Goal: Task Accomplishment & Management: Complete application form

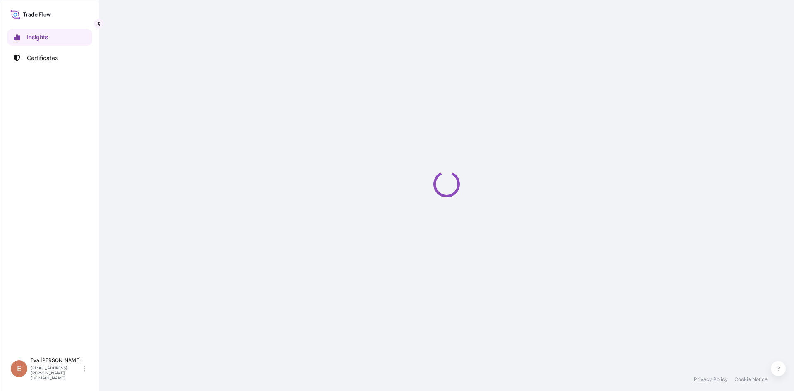
select select "2025"
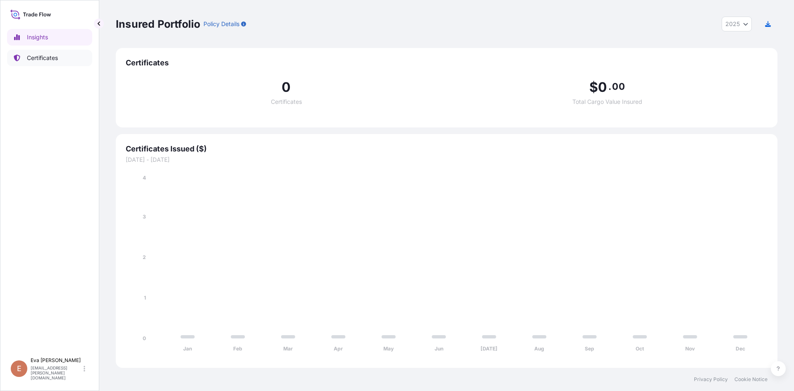
click at [50, 58] on p "Certificates" at bounding box center [42, 58] width 31 height 8
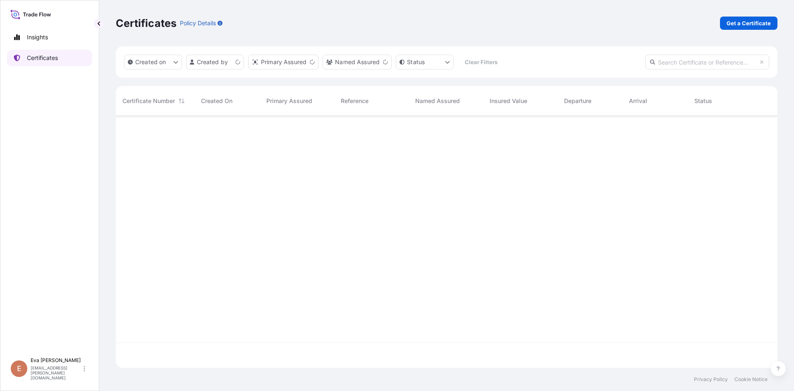
scroll to position [250, 656]
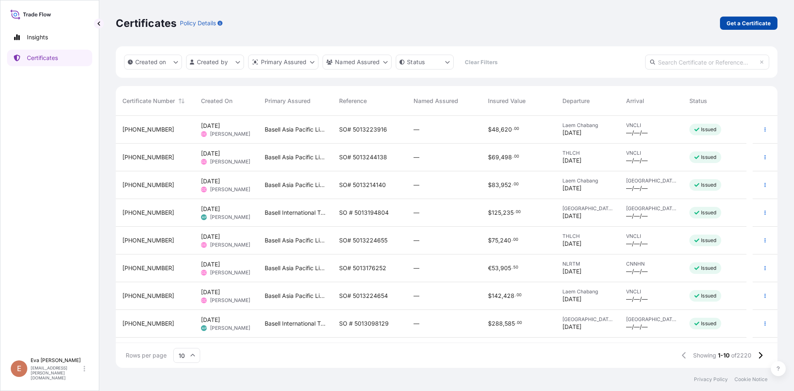
click at [750, 24] on p "Get a Certificate" at bounding box center [749, 23] width 44 height 8
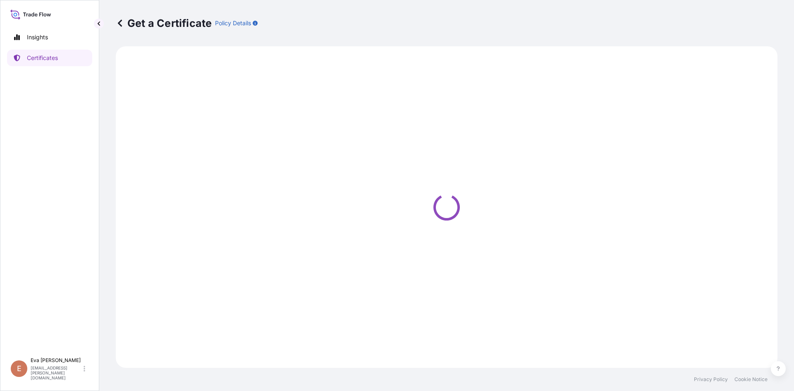
select select "Sea"
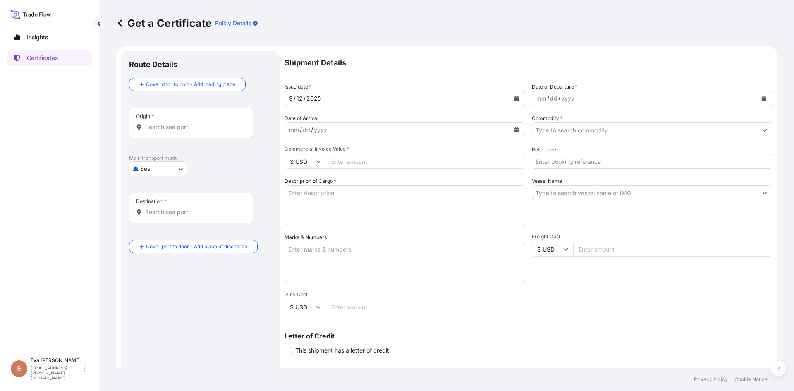
click at [183, 130] on input "Origin *" at bounding box center [194, 127] width 98 height 8
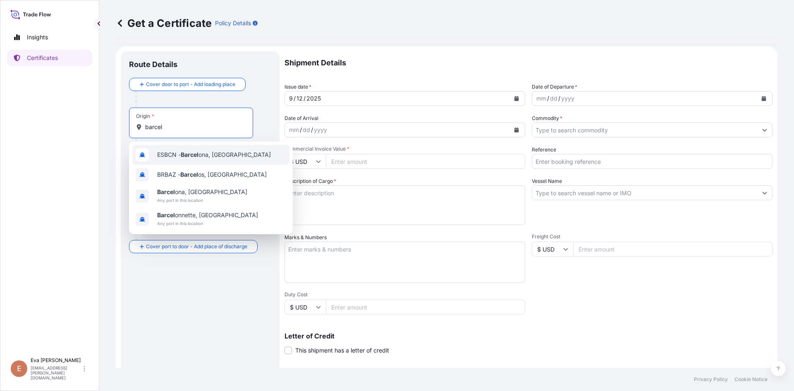
click at [213, 153] on span "ESBCN - [PERSON_NAME], [GEOGRAPHIC_DATA]" at bounding box center [214, 155] width 114 height 8
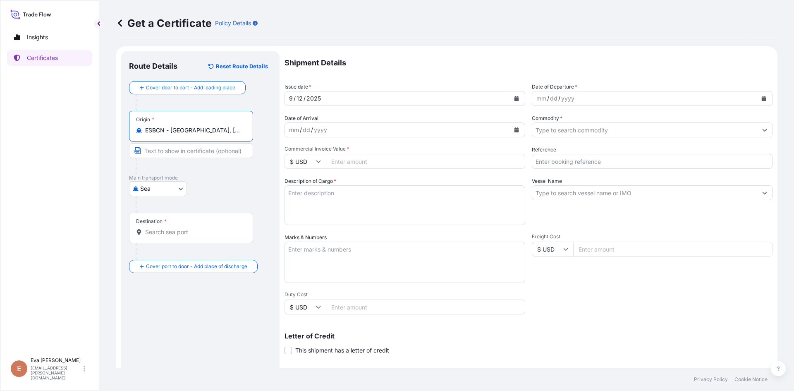
type input "ESBCN - [GEOGRAPHIC_DATA], [GEOGRAPHIC_DATA]"
click at [188, 235] on input "Destination *" at bounding box center [194, 232] width 98 height 8
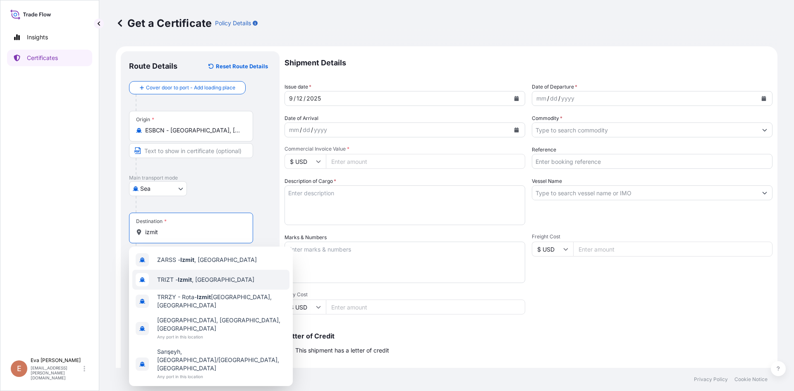
click at [196, 280] on span "TRIZT - [GEOGRAPHIC_DATA] , [GEOGRAPHIC_DATA]" at bounding box center [205, 279] width 97 height 8
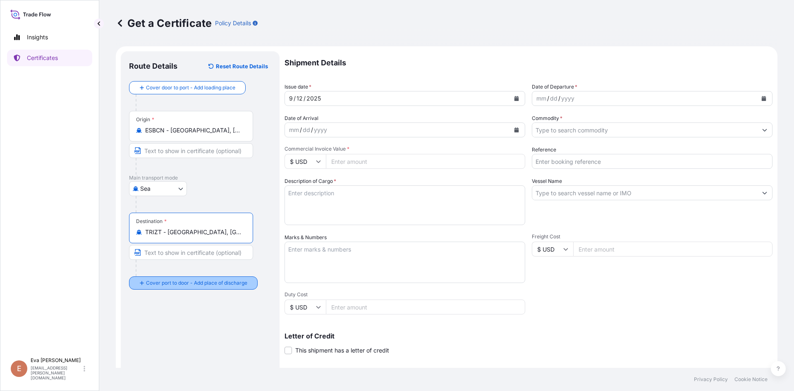
type input "TRIZT - [GEOGRAPHIC_DATA], [GEOGRAPHIC_DATA]"
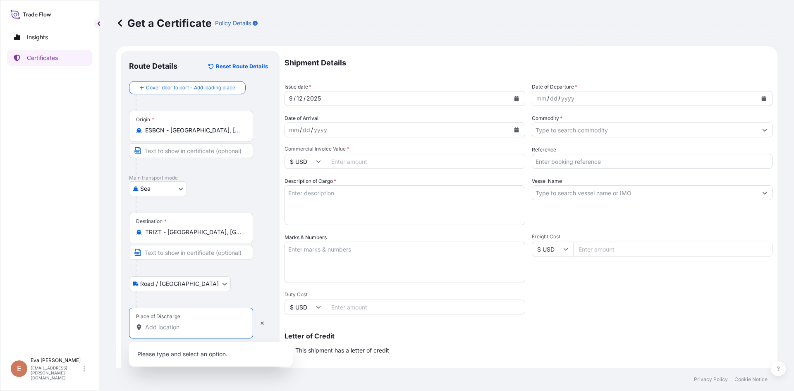
click at [194, 329] on input "Place of Discharge" at bounding box center [194, 327] width 98 height 8
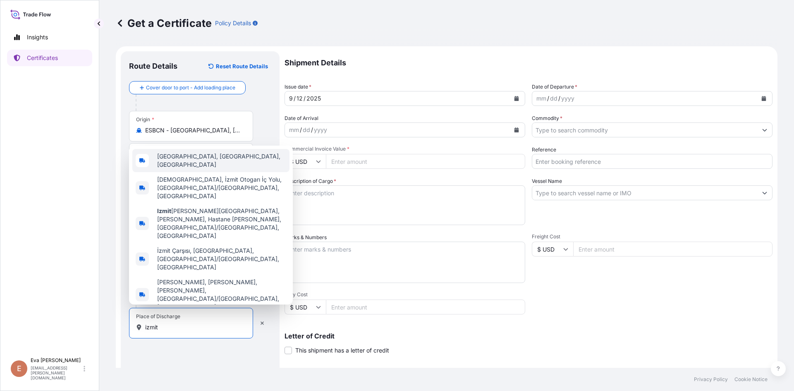
click at [199, 172] on div "[GEOGRAPHIC_DATA], [GEOGRAPHIC_DATA], [GEOGRAPHIC_DATA]" at bounding box center [210, 160] width 157 height 23
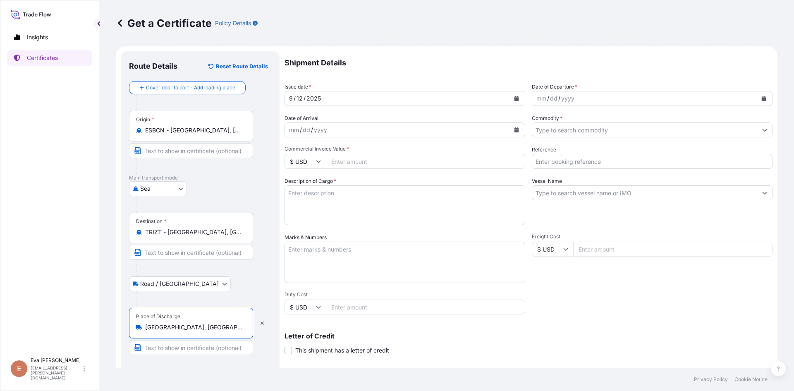
type input "[GEOGRAPHIC_DATA], [GEOGRAPHIC_DATA], [GEOGRAPHIC_DATA]"
click at [582, 100] on div "mm / dd / yyyy" at bounding box center [644, 98] width 225 height 15
click at [762, 100] on icon "Calendar" at bounding box center [764, 98] width 5 height 5
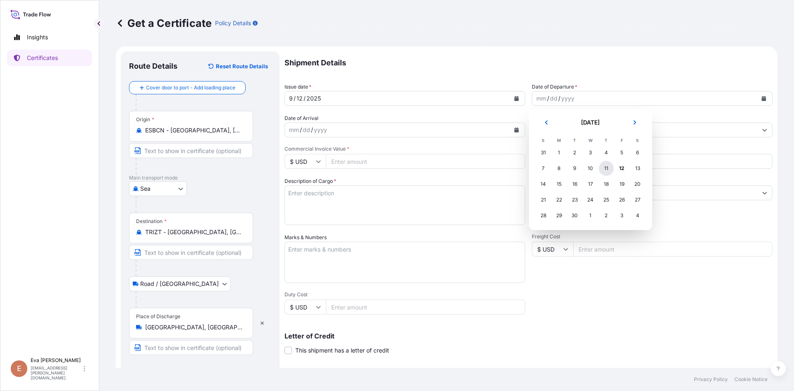
click at [602, 169] on div "11" at bounding box center [606, 168] width 15 height 15
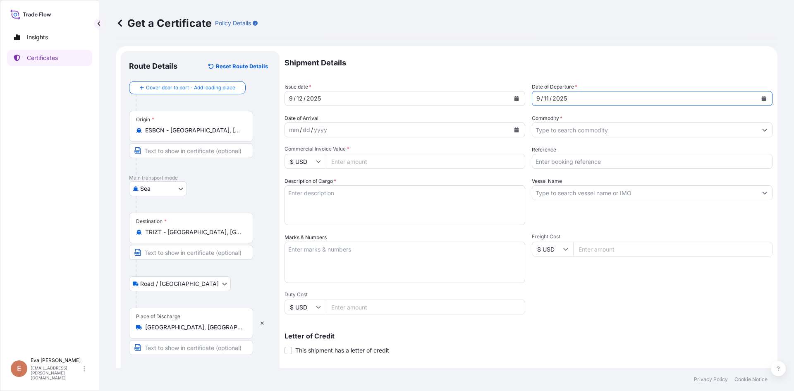
click at [569, 129] on input "Commodity *" at bounding box center [644, 129] width 225 height 15
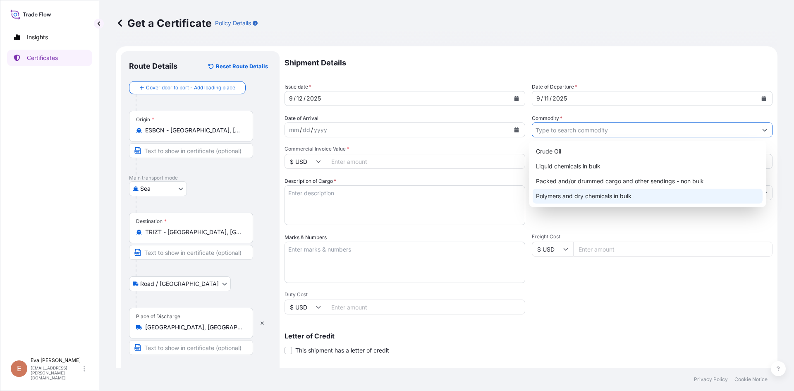
click at [586, 194] on div "Polymers and dry chemicals in bulk" at bounding box center [648, 196] width 230 height 15
type input "Polymers and dry chemicals in bulk"
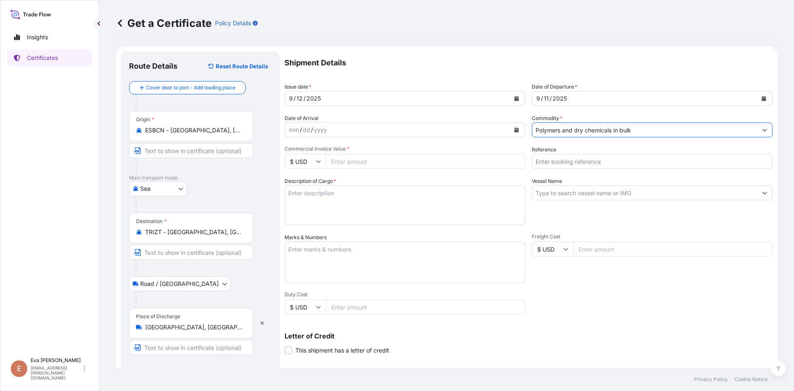
click at [314, 163] on input "$ USD" at bounding box center [305, 161] width 41 height 15
click at [309, 185] on div "€ EUR" at bounding box center [305, 184] width 35 height 16
type input "€ EUR"
click at [543, 161] on input "Reference" at bounding box center [652, 161] width 241 height 15
type input "1625205340"
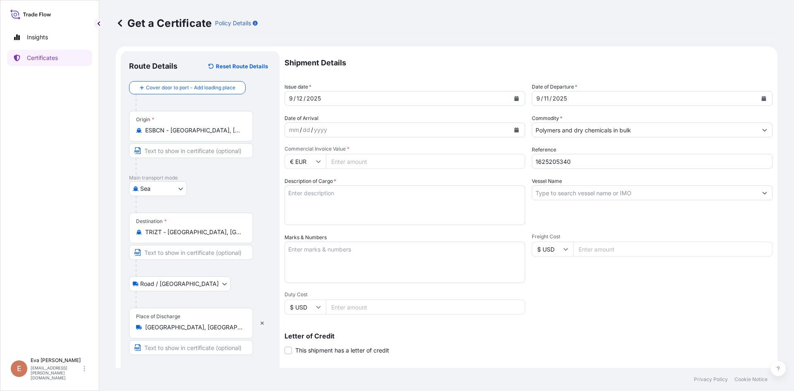
click at [361, 164] on input "Commercial Invoice Value *" at bounding box center [425, 161] width 199 height 15
type input "71277.36"
click at [565, 193] on input "Vessel Name" at bounding box center [644, 192] width 225 height 15
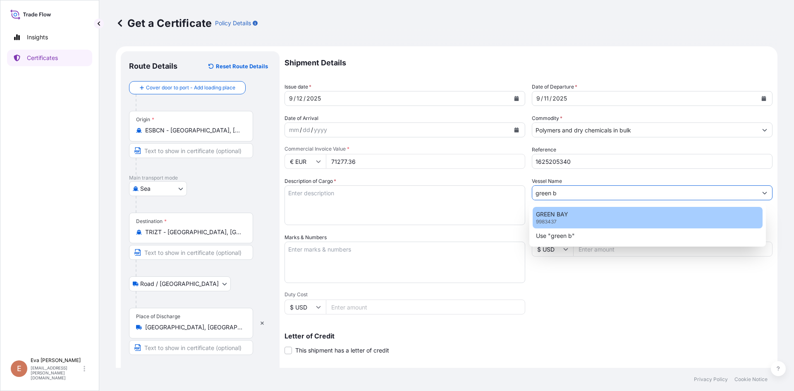
click at [571, 218] on div "GREEN BAY 9983437" at bounding box center [648, 218] width 230 height 22
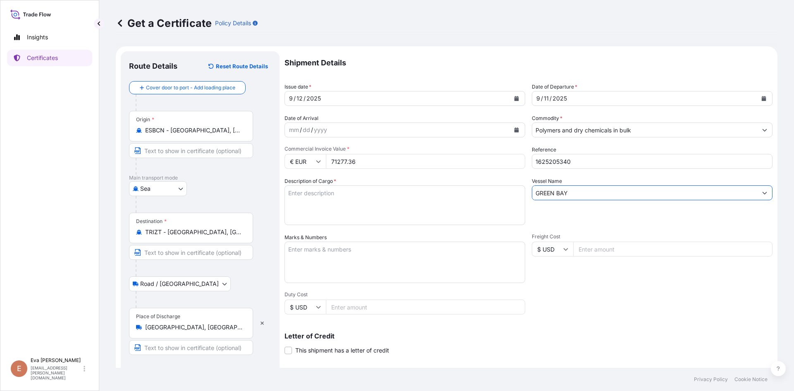
type input "GREEN BAY"
click at [394, 196] on textarea "Description of Cargo *" at bounding box center [405, 205] width 241 height 40
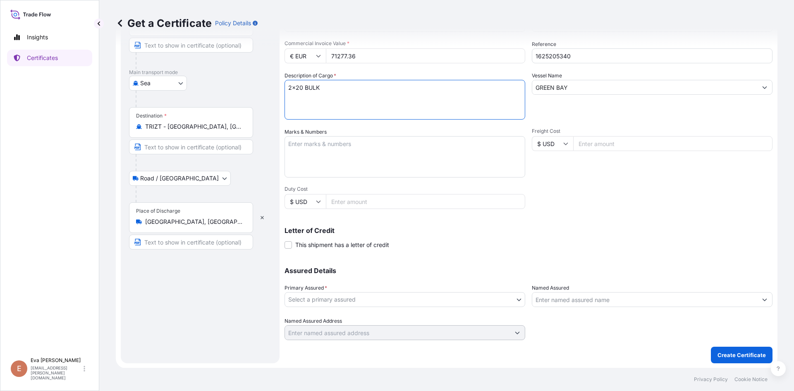
scroll to position [106, 0]
type textarea "2x20 BULK"
click at [483, 301] on body "Insights Certificates E [PERSON_NAME] [PERSON_NAME][EMAIL_ADDRESS][PERSON_NAME]…" at bounding box center [397, 195] width 794 height 391
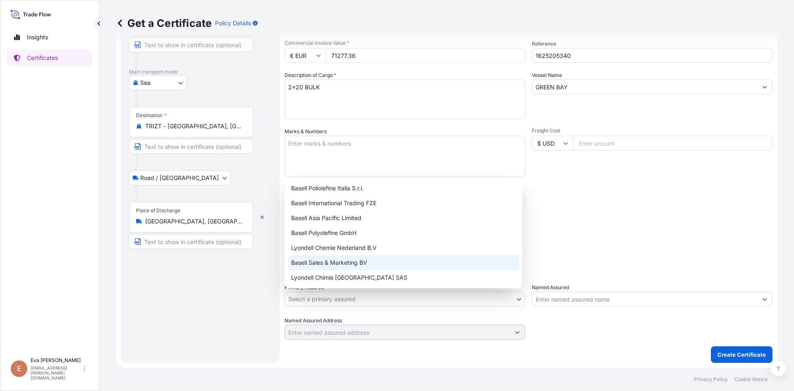
click at [356, 262] on div "Basell Sales & Marketing BV" at bounding box center [403, 262] width 231 height 15
select select "32164"
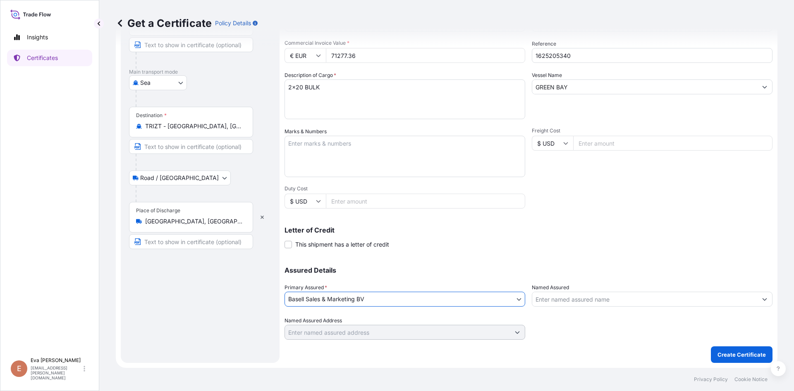
click at [574, 302] on input "Named Assured" at bounding box center [644, 299] width 225 height 15
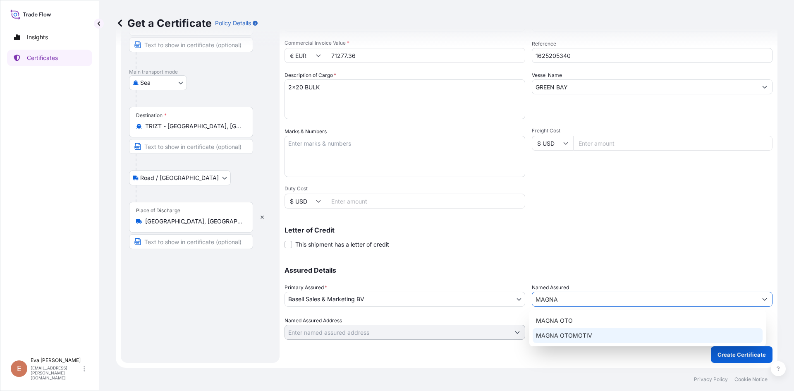
click at [583, 334] on span "MAGNA OTOMOTIV" at bounding box center [564, 335] width 56 height 8
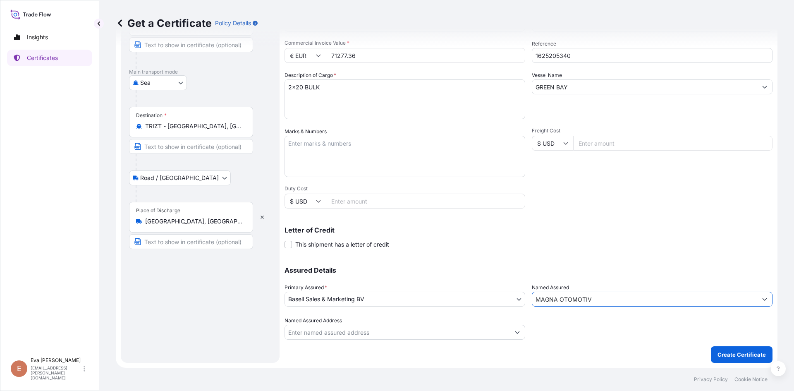
type input "MAGNA OTOMOTIV"
click at [484, 333] on input "Named Assured Address" at bounding box center [397, 332] width 225 height 15
click at [744, 352] on p "Create Certificate" at bounding box center [742, 354] width 48 height 8
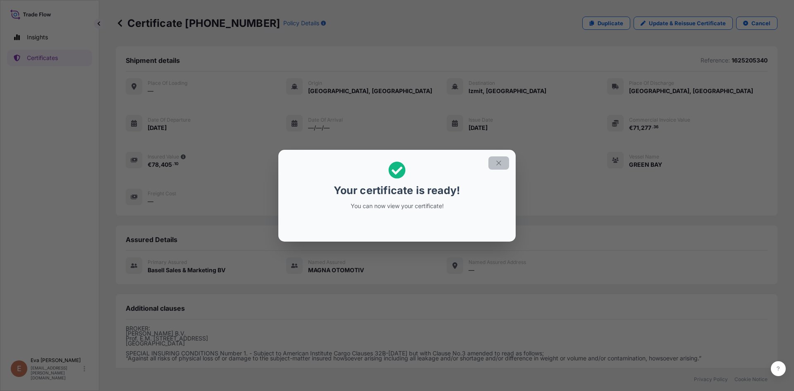
click at [502, 163] on icon "button" at bounding box center [498, 162] width 7 height 7
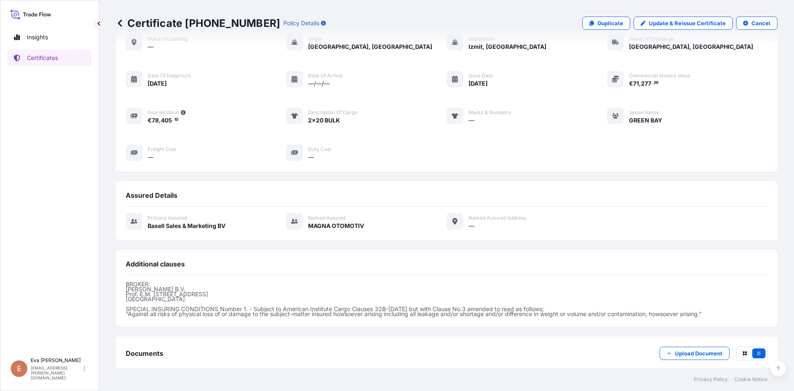
scroll to position [90, 0]
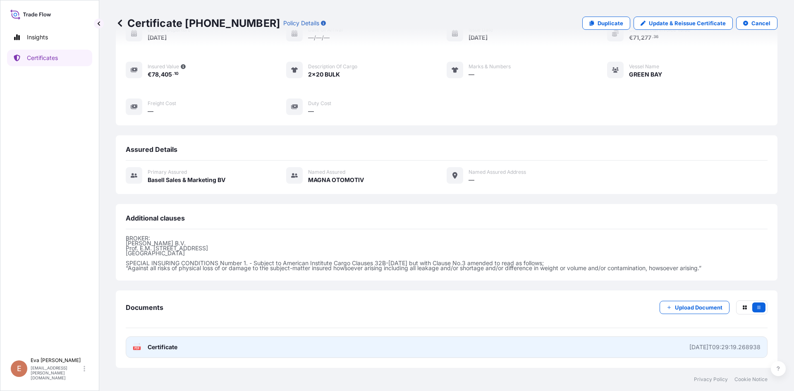
click at [162, 344] on span "Certificate" at bounding box center [163, 347] width 30 height 8
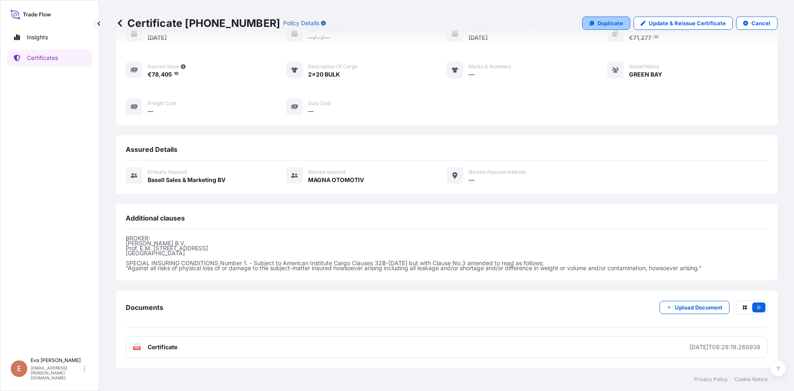
click at [608, 22] on p "Duplicate" at bounding box center [611, 23] width 26 height 8
select select "Sea"
select select "Road / [GEOGRAPHIC_DATA]"
select select "32164"
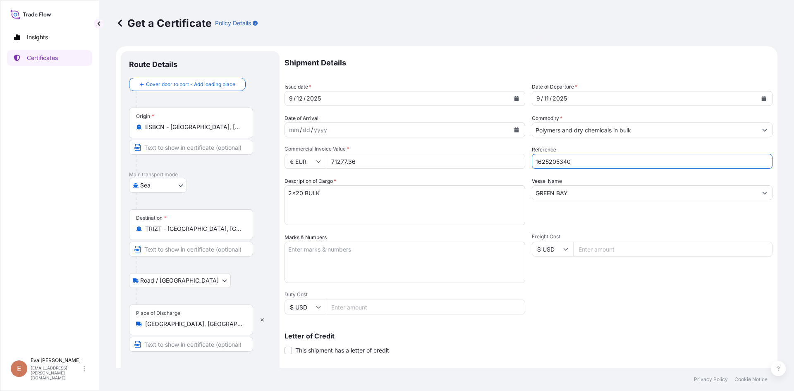
drag, startPoint x: 553, startPoint y: 161, endPoint x: 589, endPoint y: 162, distance: 35.2
click at [589, 162] on input "1625205340" at bounding box center [652, 161] width 241 height 15
type input "1625205344"
drag, startPoint x: 384, startPoint y: 157, endPoint x: 280, endPoint y: 163, distance: 104.0
click at [280, 163] on form "Route Details Cover door to port - Add loading place Place of loading Road / In…" at bounding box center [447, 259] width 662 height 427
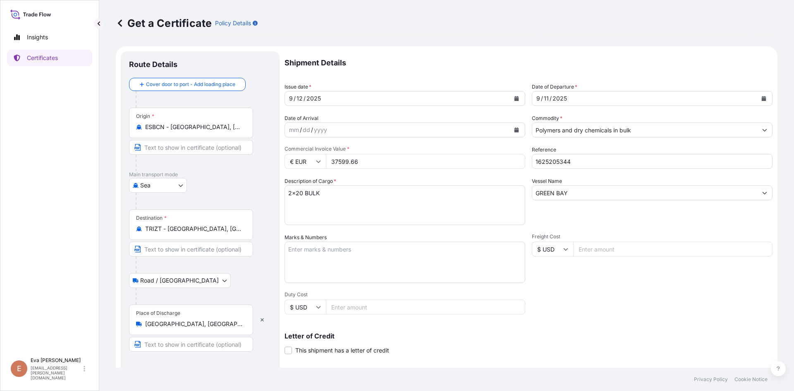
type input "37599.66"
drag, startPoint x: 292, startPoint y: 194, endPoint x: 282, endPoint y: 195, distance: 9.6
click at [282, 195] on form "Route Details Cover door to port - Add loading place Place of loading Road / In…" at bounding box center [447, 259] width 662 height 427
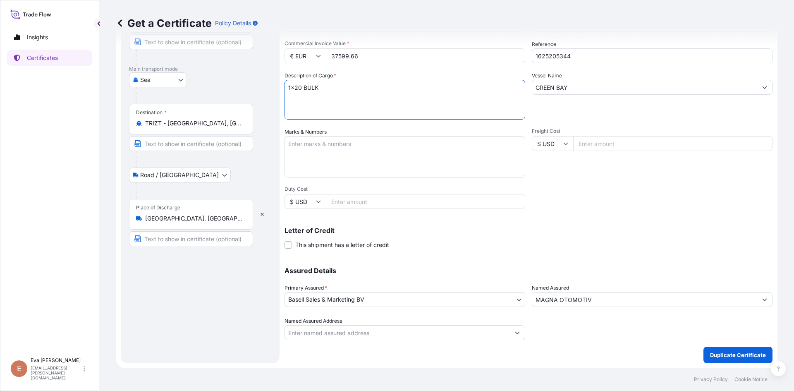
scroll to position [106, 0]
type textarea "1x20 BULK"
click at [745, 349] on button "Duplicate Certificate" at bounding box center [738, 354] width 69 height 17
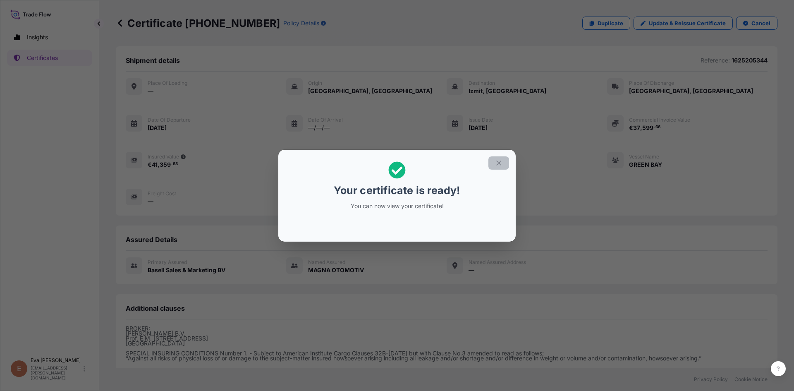
click at [504, 167] on button "button" at bounding box center [498, 162] width 21 height 13
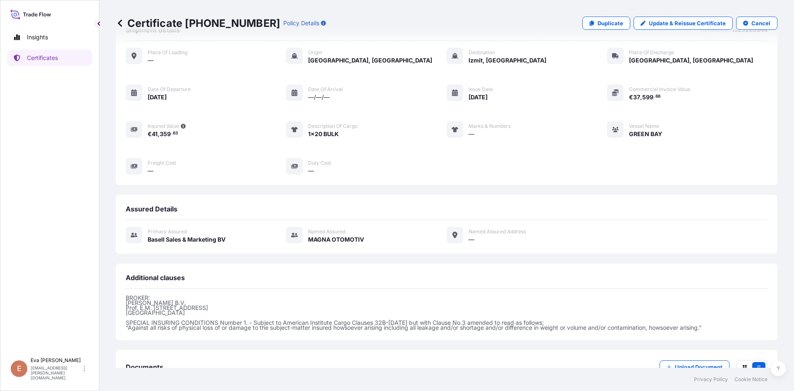
scroll to position [90, 0]
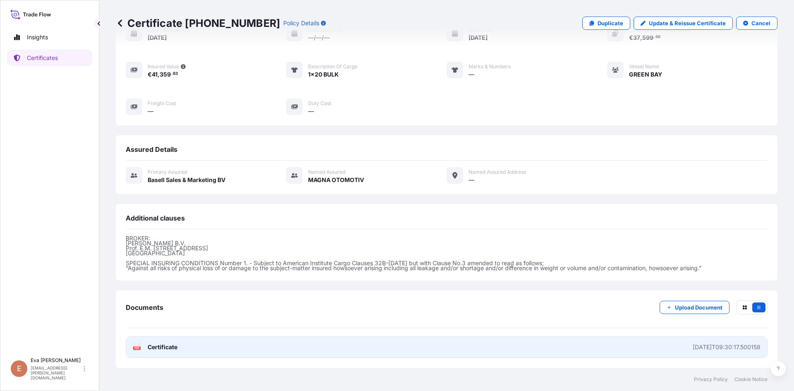
click at [141, 346] on div "PDF Certificate" at bounding box center [155, 347] width 45 height 8
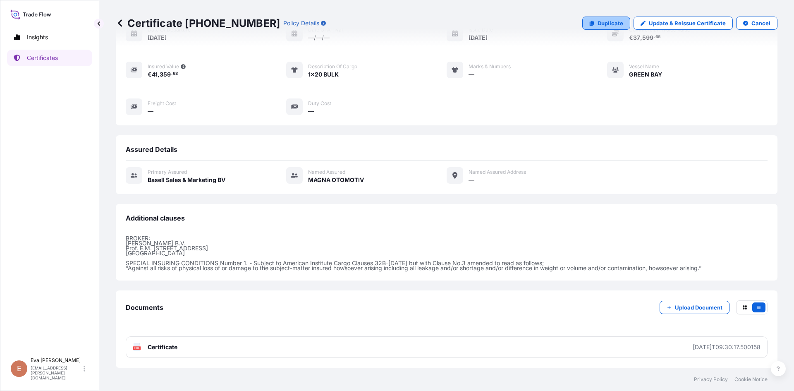
click at [598, 25] on p "Duplicate" at bounding box center [611, 23] width 26 height 8
select select "Sea"
select select "Road / [GEOGRAPHIC_DATA]"
select select "32164"
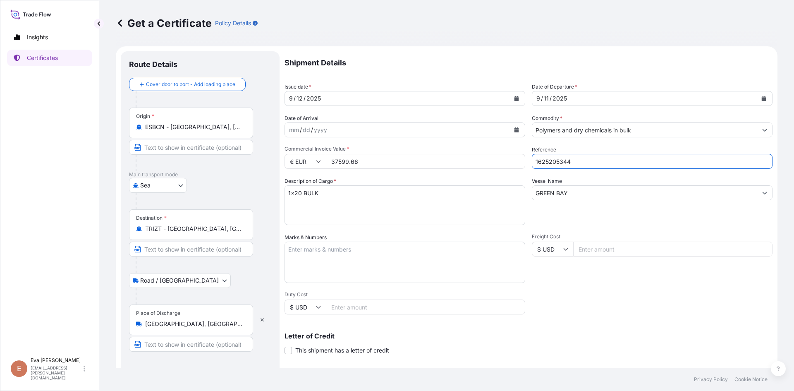
drag, startPoint x: 554, startPoint y: 161, endPoint x: 591, endPoint y: 162, distance: 37.6
click at [591, 162] on input "1625205344" at bounding box center [652, 161] width 241 height 15
type input "1625205346"
drag, startPoint x: 291, startPoint y: 195, endPoint x: 282, endPoint y: 195, distance: 9.5
click at [282, 195] on form "Route Details Cover door to port - Add loading place Place of loading Road / In…" at bounding box center [447, 259] width 662 height 427
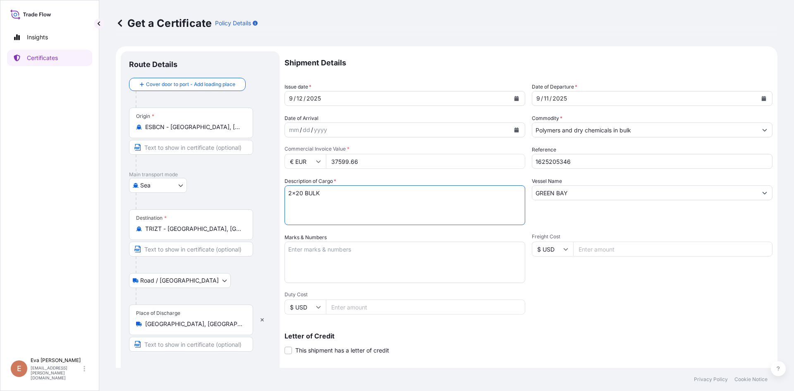
type textarea "2x20 BULK"
drag, startPoint x: 362, startPoint y: 166, endPoint x: 283, endPoint y: 167, distance: 78.6
click at [283, 167] on form "Route Details Cover door to port - Add loading place Place of loading Road / In…" at bounding box center [447, 259] width 662 height 427
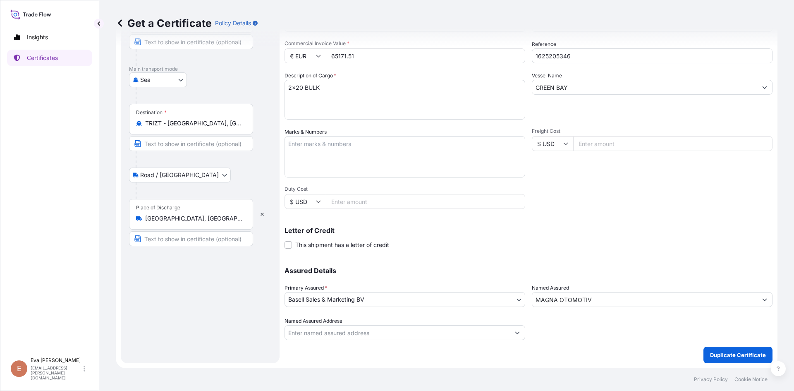
scroll to position [106, 0]
type input "65171.51"
click at [719, 355] on p "Duplicate Certificate" at bounding box center [738, 354] width 56 height 8
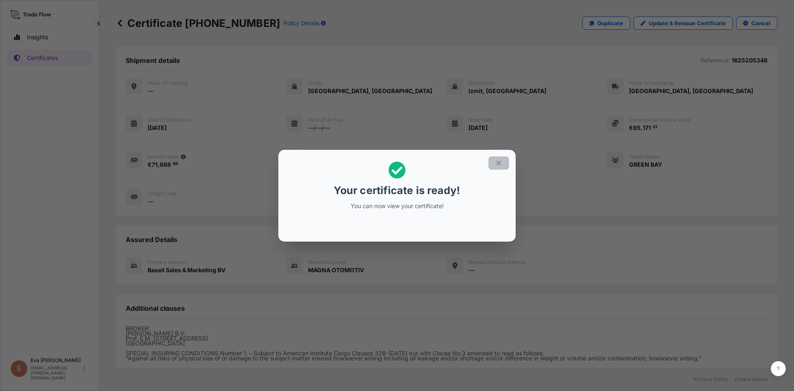
click at [504, 160] on button "button" at bounding box center [498, 162] width 21 height 13
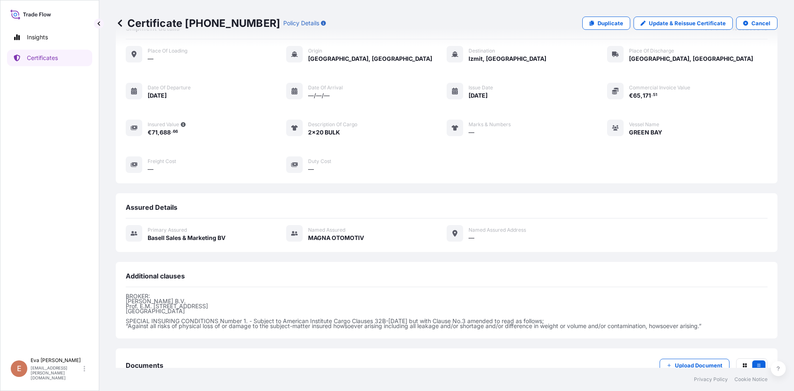
scroll to position [90, 0]
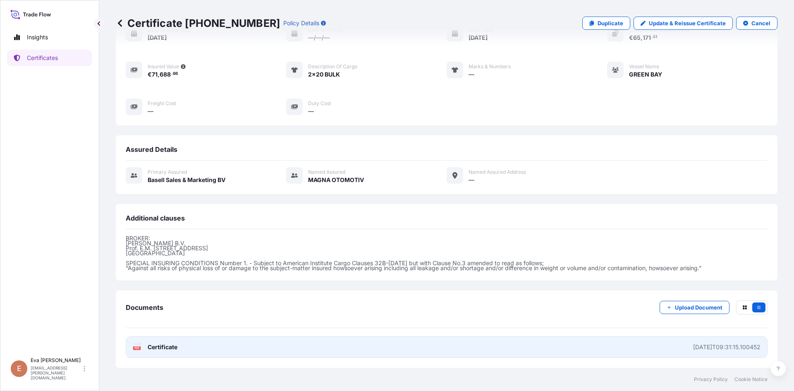
click at [136, 348] on text "PDF" at bounding box center [136, 348] width 5 height 3
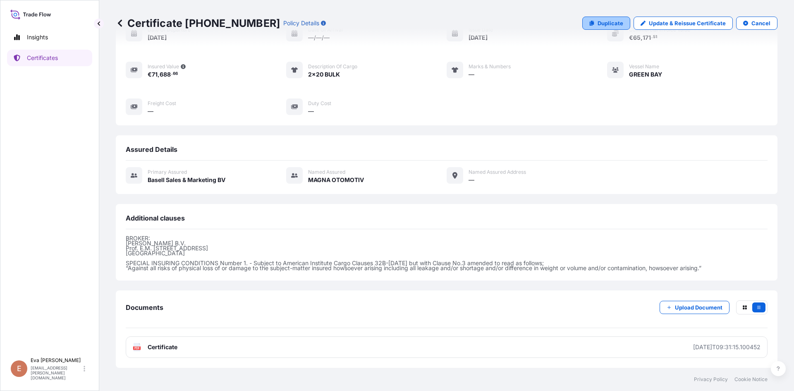
click at [598, 26] on p "Duplicate" at bounding box center [611, 23] width 26 height 8
select select "Sea"
select select "Road / [GEOGRAPHIC_DATA]"
select select "32164"
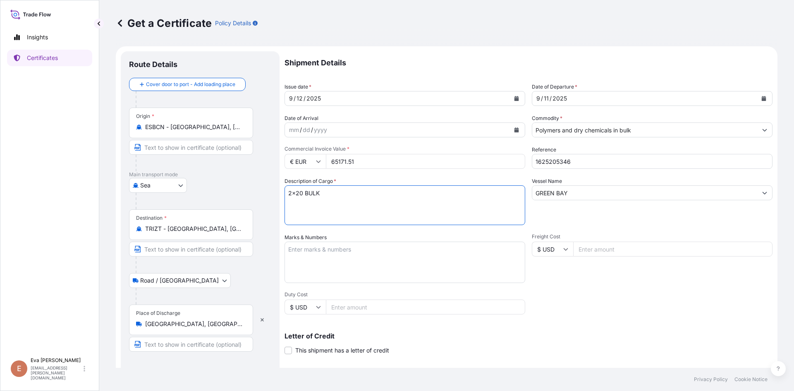
drag, startPoint x: 291, startPoint y: 191, endPoint x: 270, endPoint y: 191, distance: 20.7
click at [270, 191] on form "Route Details Cover door to port - Add loading place Place of loading Road / In…" at bounding box center [447, 259] width 662 height 427
type textarea "1x20 BULK"
drag, startPoint x: 568, startPoint y: 164, endPoint x: 554, endPoint y: 166, distance: 14.2
click at [554, 166] on input "1625205346" at bounding box center [652, 161] width 241 height 15
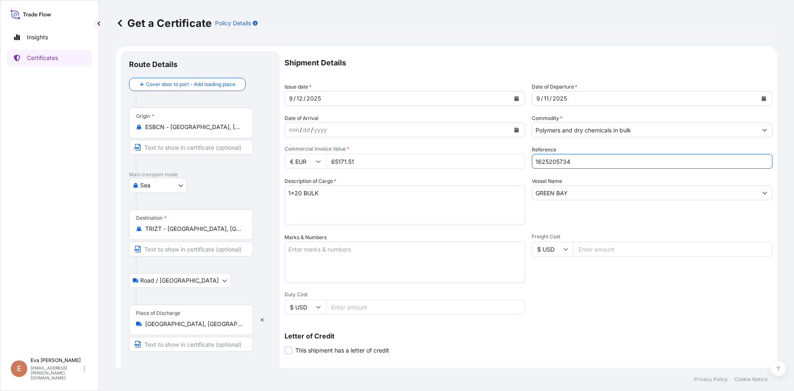
type input "1625205734"
drag, startPoint x: 390, startPoint y: 163, endPoint x: 287, endPoint y: 168, distance: 102.3
click at [290, 173] on div "Shipment Details Issue date * [DATE] Date of Departure * [DATE] Date of Arrival…" at bounding box center [529, 248] width 488 height 394
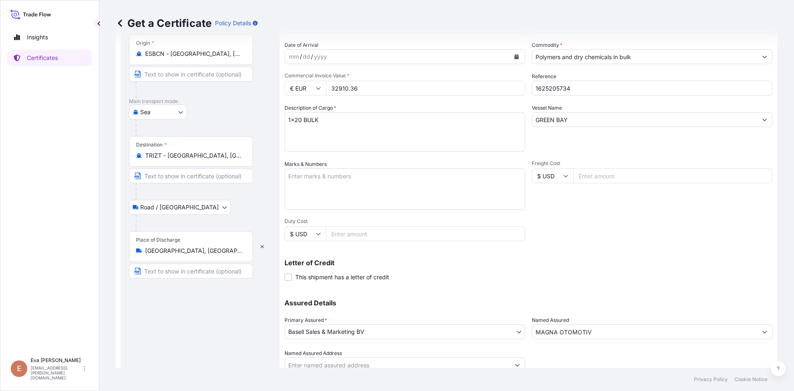
scroll to position [106, 0]
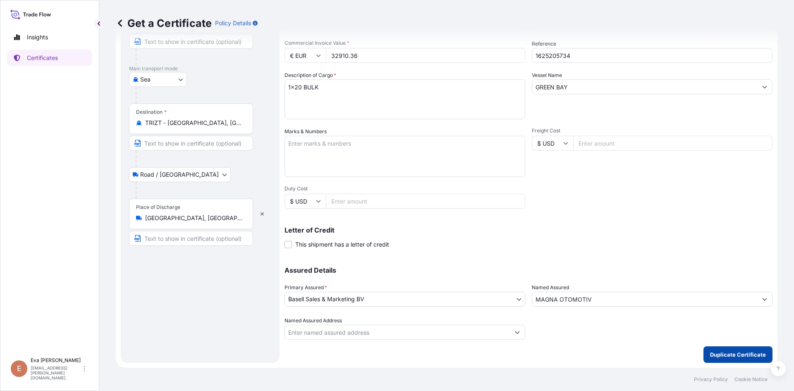
type input "32910.36"
click at [740, 355] on p "Duplicate Certificate" at bounding box center [738, 354] width 56 height 8
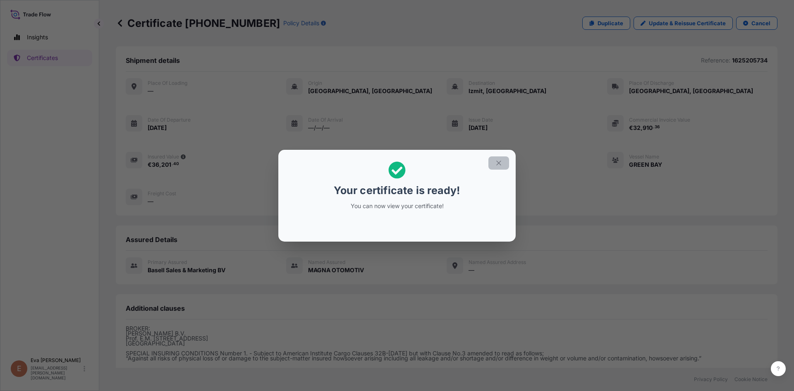
click at [500, 163] on icon "button" at bounding box center [498, 162] width 5 height 5
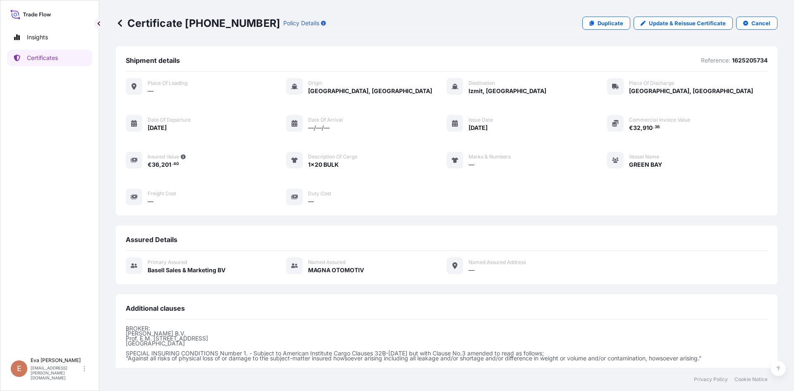
scroll to position [90, 0]
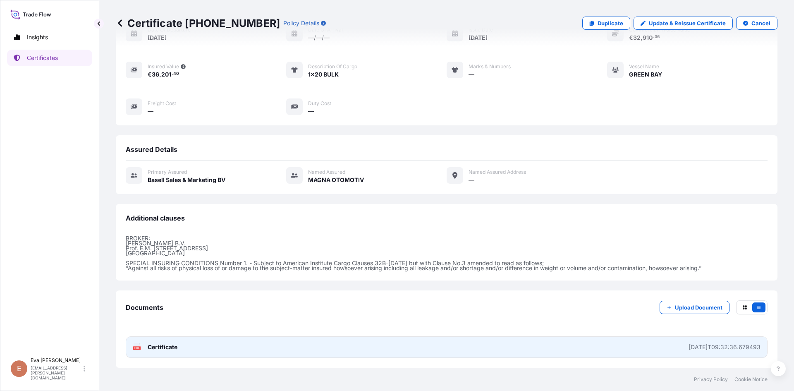
click at [137, 346] on icon at bounding box center [137, 347] width 7 height 8
